Goal: Task Accomplishment & Management: Complete application form

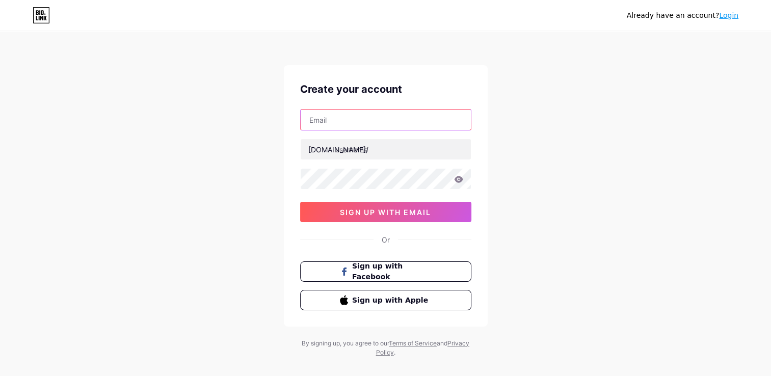
click at [347, 125] on input "text" at bounding box center [386, 120] width 170 height 20
drag, startPoint x: 563, startPoint y: 35, endPoint x: 574, endPoint y: 32, distance: 11.5
click at [563, 35] on div "Already have an account? Login Create your account [DOMAIN_NAME]/ 0cAFcWeA67cxP…" at bounding box center [385, 195] width 771 height 390
click at [731, 16] on link "Login" at bounding box center [728, 15] width 19 height 8
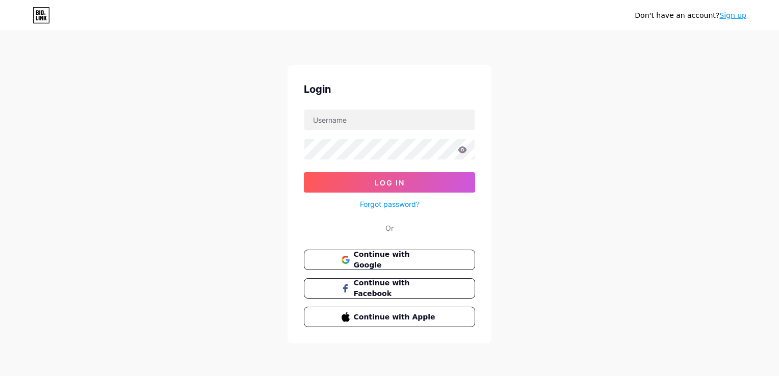
click at [739, 13] on link "Sign up" at bounding box center [732, 15] width 27 height 8
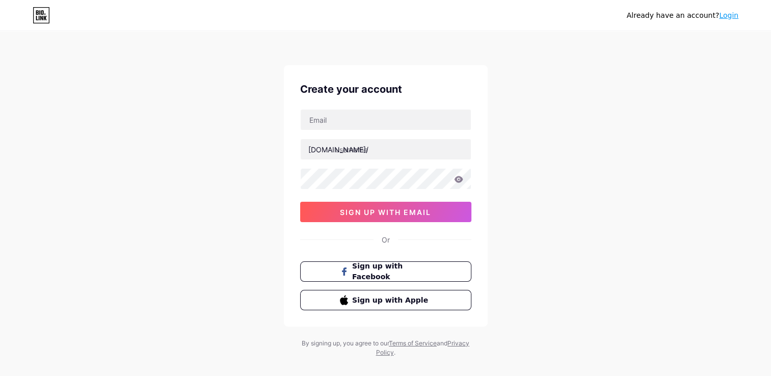
click at [739, 13] on div "Already have an account? Login" at bounding box center [385, 15] width 771 height 16
click at [344, 124] on input "text" at bounding box center [386, 120] width 170 height 20
click at [340, 120] on input "text" at bounding box center [386, 120] width 170 height 20
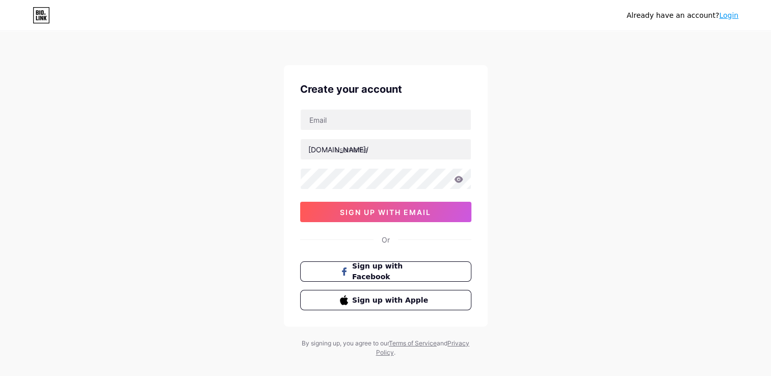
click at [310, 149] on div "[DOMAIN_NAME]/" at bounding box center [338, 149] width 60 height 11
click at [361, 152] on input "text" at bounding box center [386, 149] width 170 height 20
click at [533, 128] on div "Already have an account? Login Create your account [DOMAIN_NAME]/ 0cAFcWeA7bFQ2…" at bounding box center [385, 195] width 771 height 390
click at [358, 122] on input "text" at bounding box center [386, 120] width 170 height 20
type input "[EMAIL_ADDRESS][DOMAIN_NAME]"
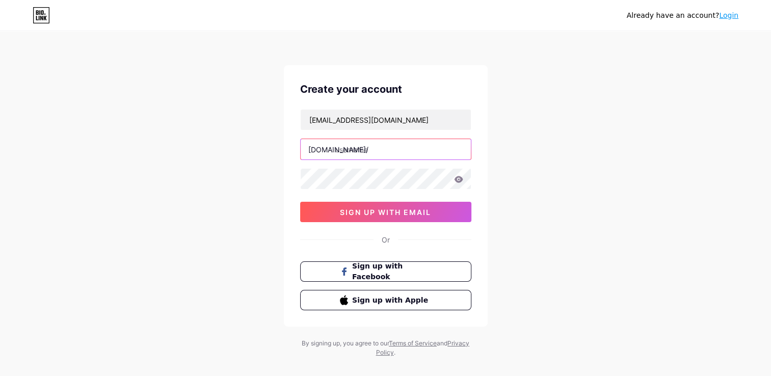
click at [354, 149] on input "text" at bounding box center [386, 149] width 170 height 20
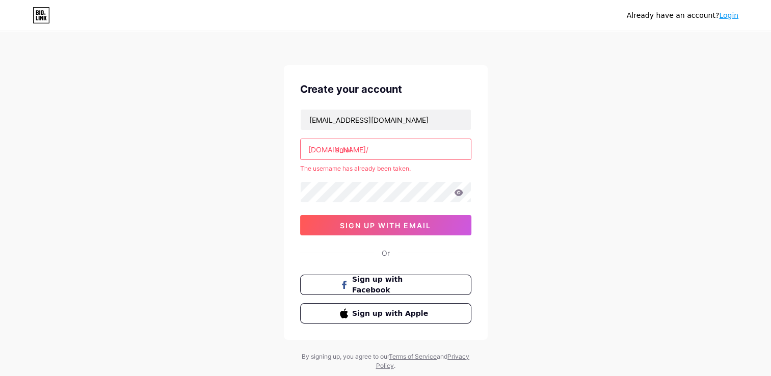
click at [347, 181] on div at bounding box center [385, 191] width 171 height 21
click at [413, 224] on span "sign up with email" at bounding box center [385, 225] width 91 height 9
click at [365, 146] on input "amal" at bounding box center [386, 149] width 170 height 20
click at [398, 227] on span "sign up with email" at bounding box center [385, 225] width 91 height 9
click at [352, 151] on input "amal" at bounding box center [386, 149] width 170 height 20
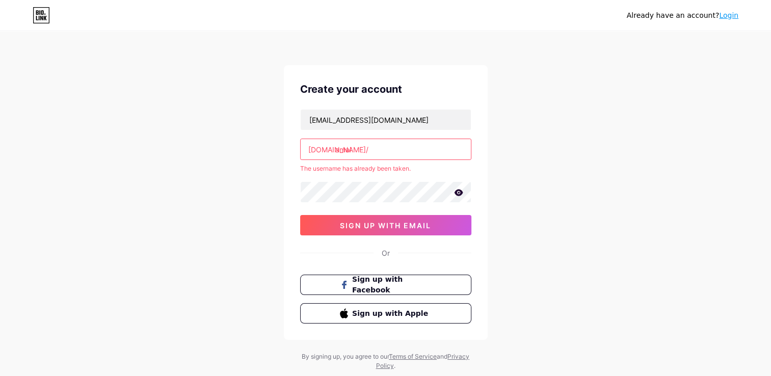
drag, startPoint x: 356, startPoint y: 148, endPoint x: 289, endPoint y: 147, distance: 66.8
click at [289, 147] on div "Create your account [EMAIL_ADDRESS][DOMAIN_NAME] [DOMAIN_NAME]/ amal The userna…" at bounding box center [386, 202] width 204 height 275
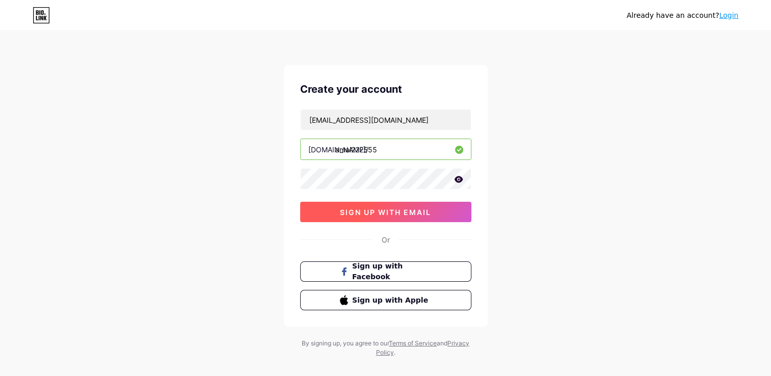
type input "amal222555"
click at [355, 215] on span "sign up with email" at bounding box center [385, 212] width 91 height 9
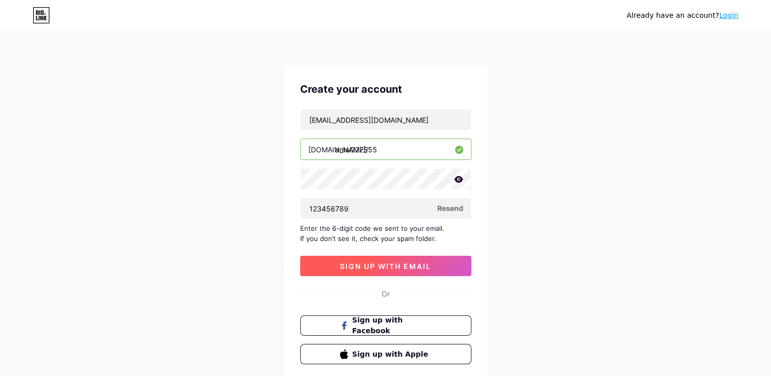
click at [357, 258] on button "sign up with email" at bounding box center [385, 266] width 171 height 20
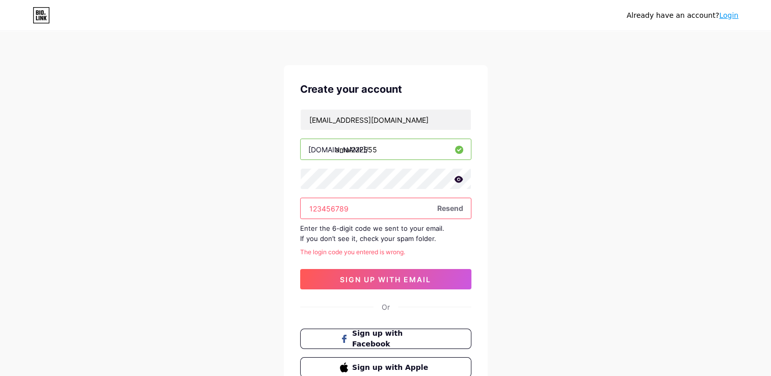
click at [359, 210] on input "123456789" at bounding box center [386, 208] width 170 height 20
click at [456, 211] on span "Resend" at bounding box center [450, 208] width 26 height 11
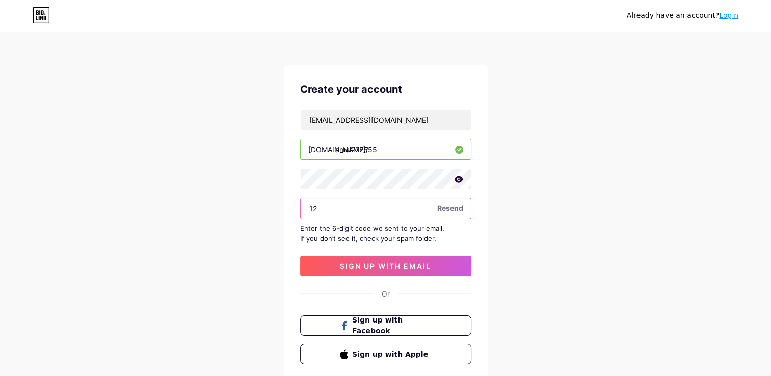
type input "1"
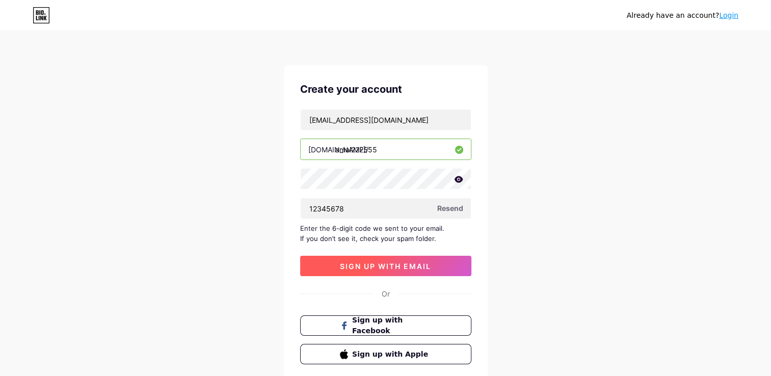
click at [400, 270] on button "sign up with email" at bounding box center [385, 266] width 171 height 20
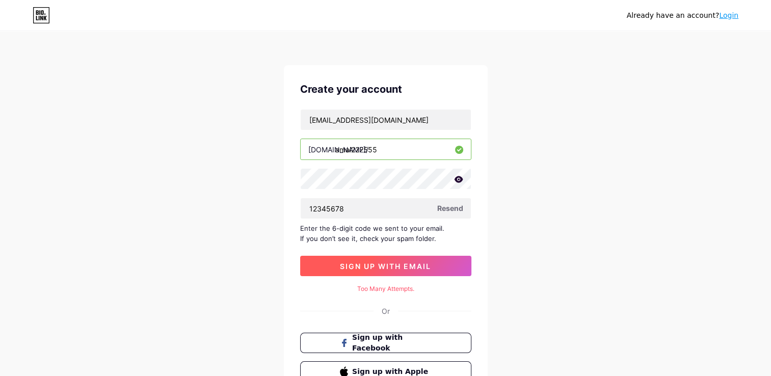
click at [397, 265] on span "sign up with email" at bounding box center [385, 266] width 91 height 9
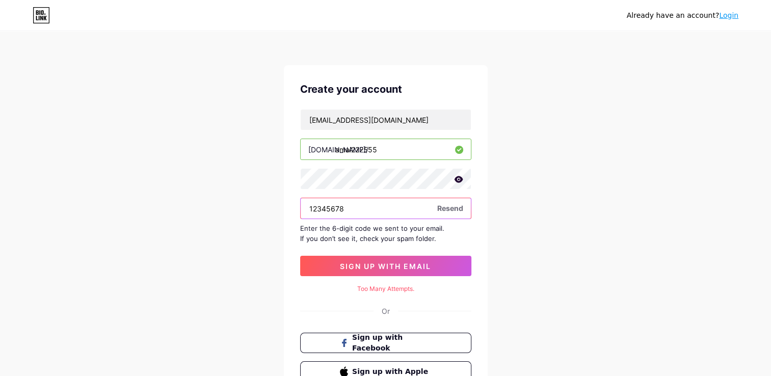
click at [367, 212] on input "12345678" at bounding box center [386, 208] width 170 height 20
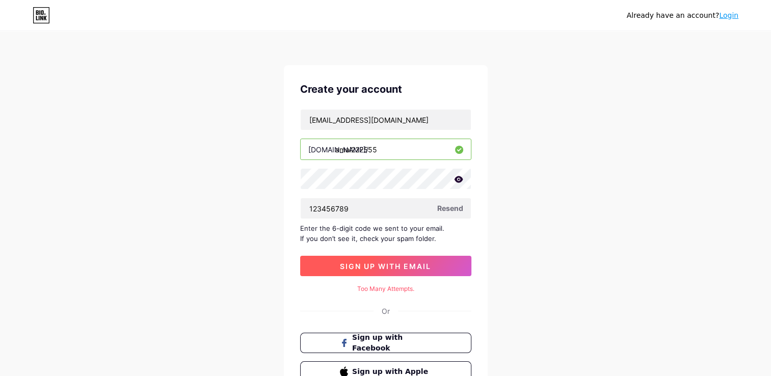
click at [368, 270] on button "sign up with email" at bounding box center [385, 266] width 171 height 20
click at [367, 268] on span "sign up with email" at bounding box center [385, 266] width 91 height 9
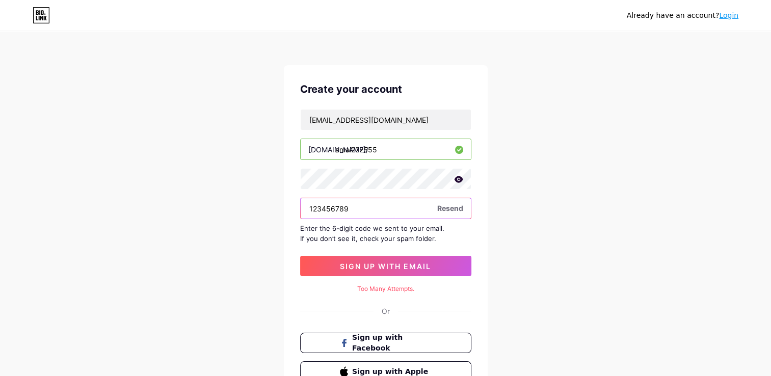
click at [358, 210] on input "123456789" at bounding box center [386, 208] width 170 height 20
type input "1"
type input "123456789"
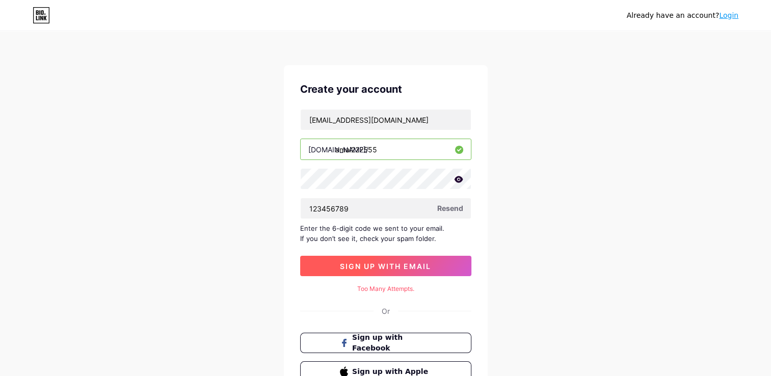
click at [377, 262] on span "sign up with email" at bounding box center [385, 266] width 91 height 9
click at [379, 262] on span "sign up with email" at bounding box center [385, 266] width 91 height 9
click at [349, 229] on div "Enter the 6-digit code we sent to your email. If you don’t see it, check your s…" at bounding box center [385, 233] width 171 height 20
click at [505, 243] on div "Already have an account? Login Create your account [EMAIL_ADDRESS][DOMAIN_NAME]…" at bounding box center [385, 230] width 771 height 461
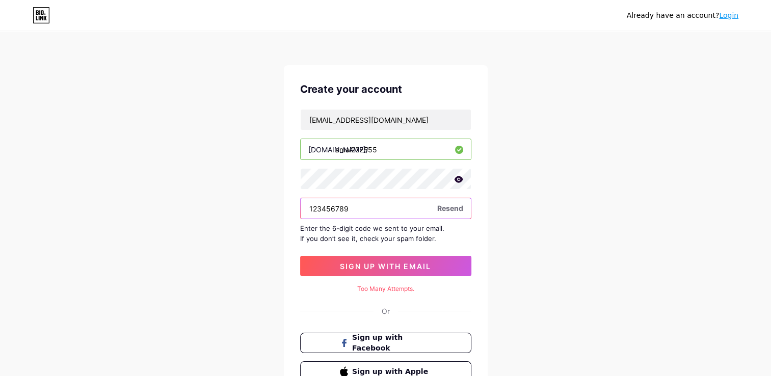
click at [361, 213] on input "123456789" at bounding box center [386, 208] width 170 height 20
drag, startPoint x: 365, startPoint y: 214, endPoint x: 279, endPoint y: 199, distance: 87.3
click at [279, 199] on div "Already have an account? Login Create your account [EMAIL_ADDRESS][DOMAIN_NAME]…" at bounding box center [385, 230] width 771 height 461
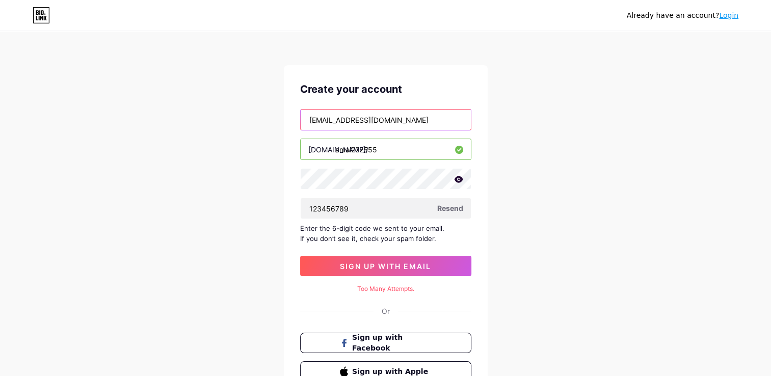
click at [376, 123] on input "[EMAIL_ADDRESS][DOMAIN_NAME]" at bounding box center [386, 120] width 170 height 20
drag, startPoint x: 368, startPoint y: 112, endPoint x: 261, endPoint y: 87, distance: 109.9
click at [261, 87] on div "Already have an account? Login Create your account [EMAIL_ADDRESS][DOMAIN_NAME]…" at bounding box center [385, 230] width 771 height 461
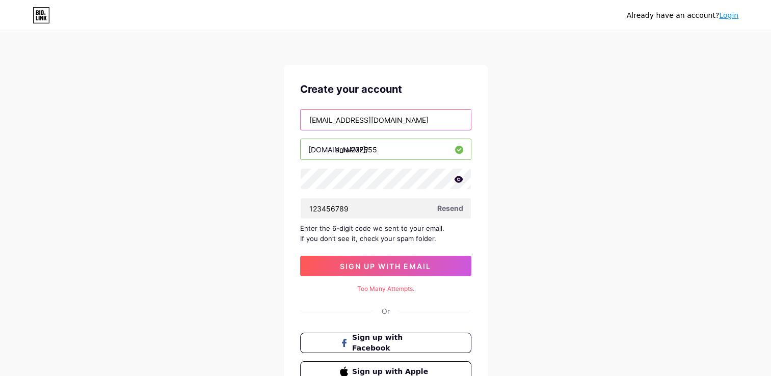
click at [352, 117] on input "[EMAIL_ADDRESS][DOMAIN_NAME]" at bounding box center [386, 120] width 170 height 20
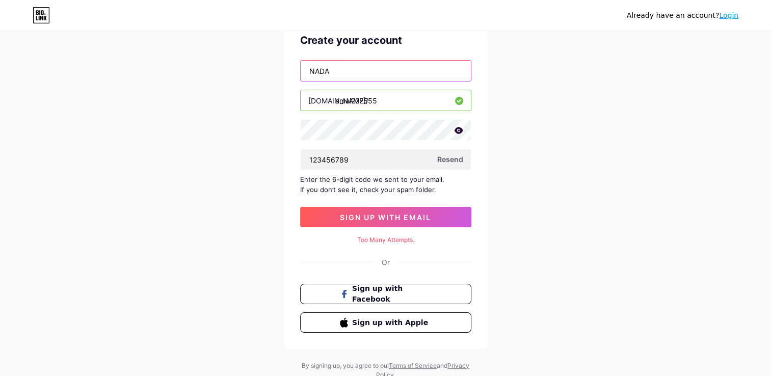
scroll to position [51, 0]
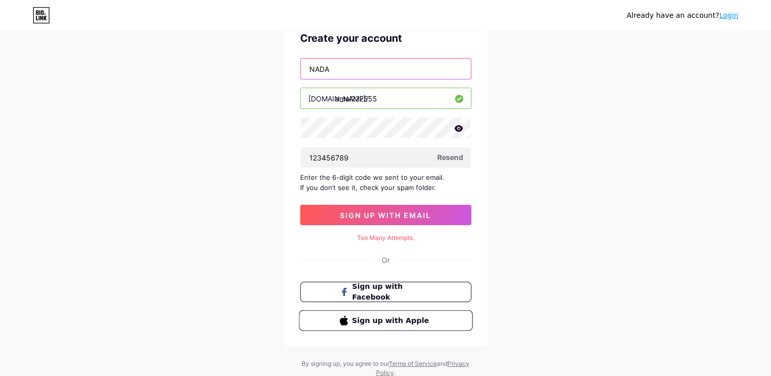
type input "NADA"
click at [374, 325] on span "Sign up with Apple" at bounding box center [392, 320] width 80 height 11
